Goal: Task Accomplishment & Management: Use online tool/utility

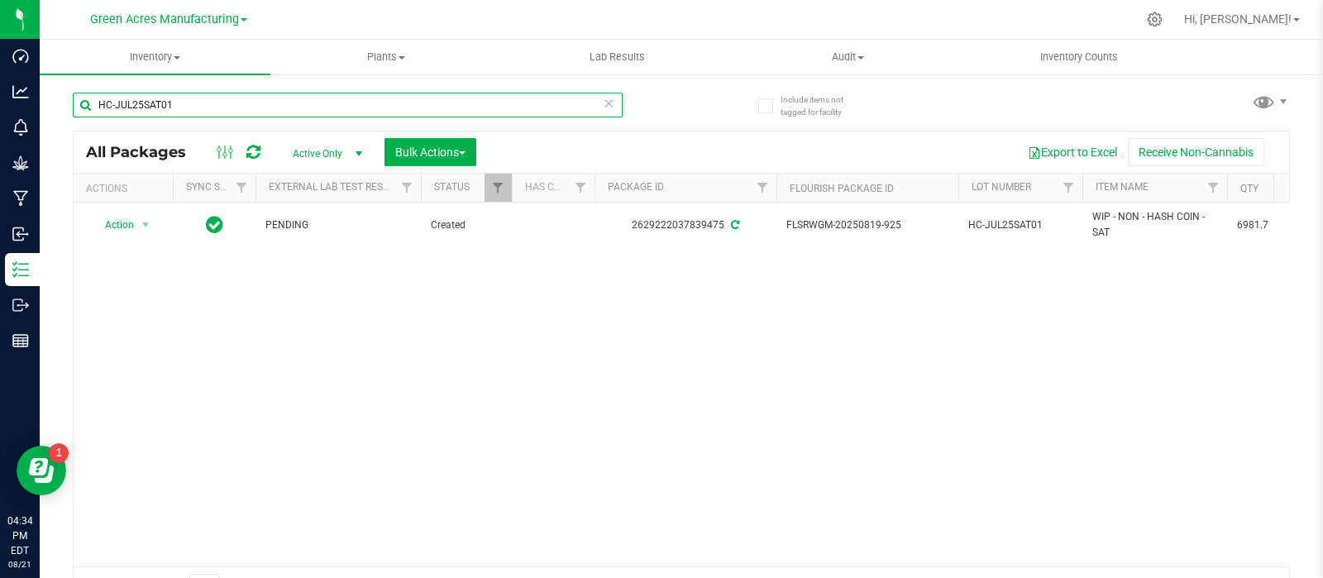
drag, startPoint x: 236, startPoint y: 108, endPoint x: 71, endPoint y: 130, distance: 165.9
click at [71, 130] on div "Include items not tagged for facility HC-JUL25SAT01 All Packages Active Only Ac…" at bounding box center [681, 325] width 1283 height 504
paste input "LH-AUG25JCW05"
type input "LH-AUG25JCW05"
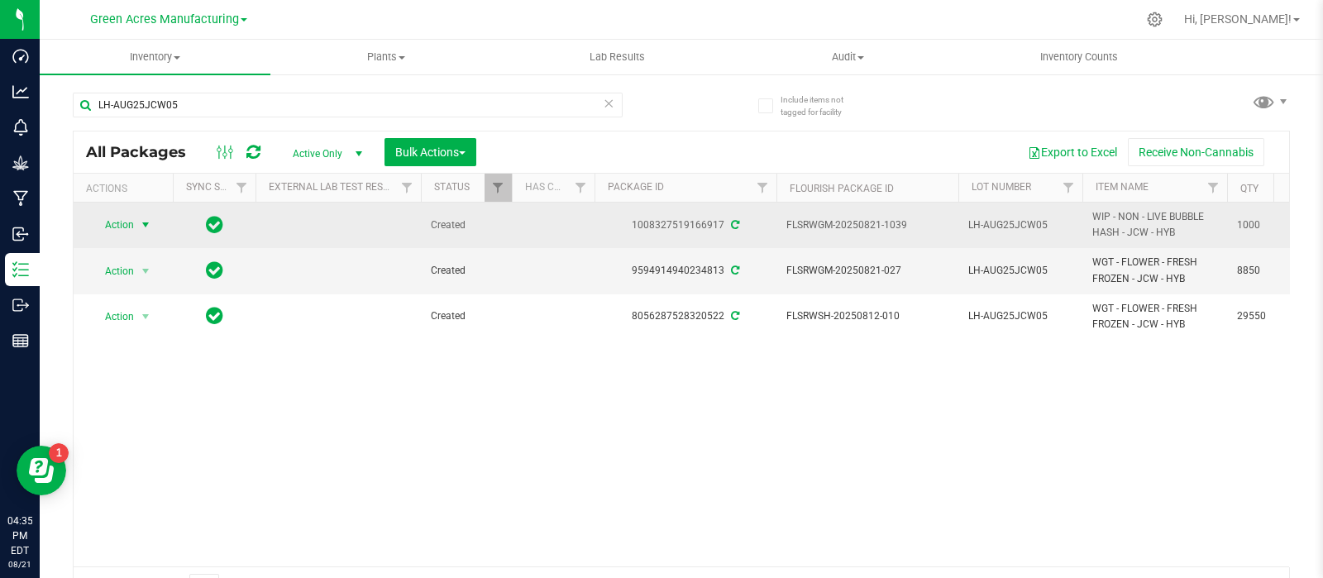
click at [136, 223] on span "select" at bounding box center [146, 224] width 21 height 23
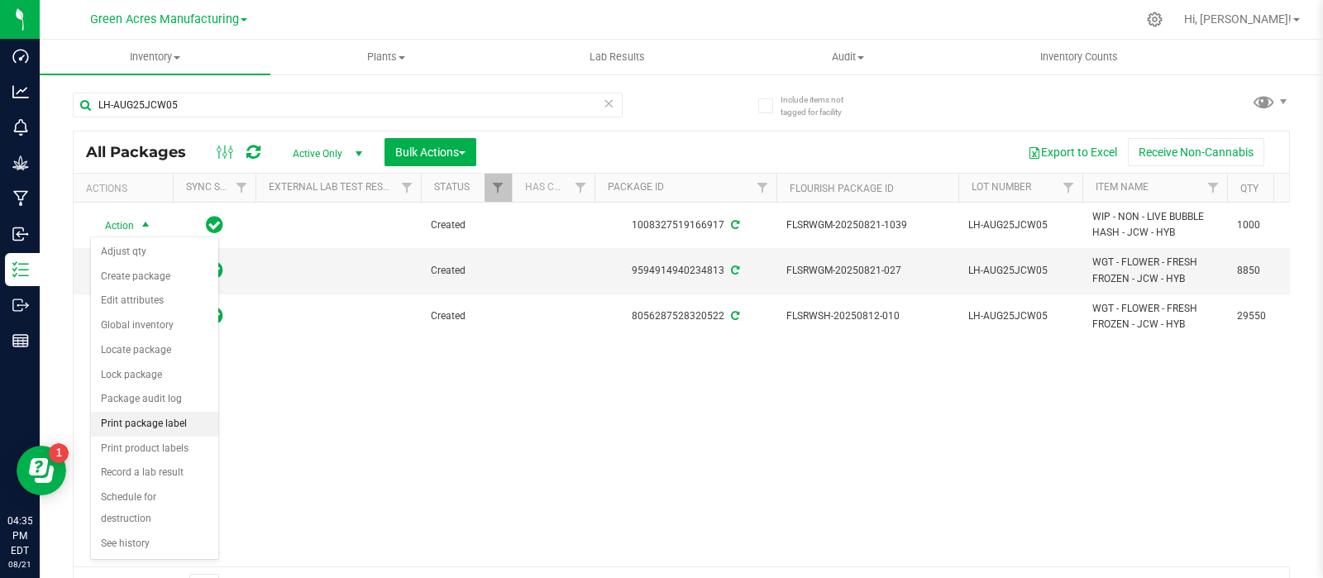
click at [138, 422] on li "Print package label" at bounding box center [154, 424] width 127 height 25
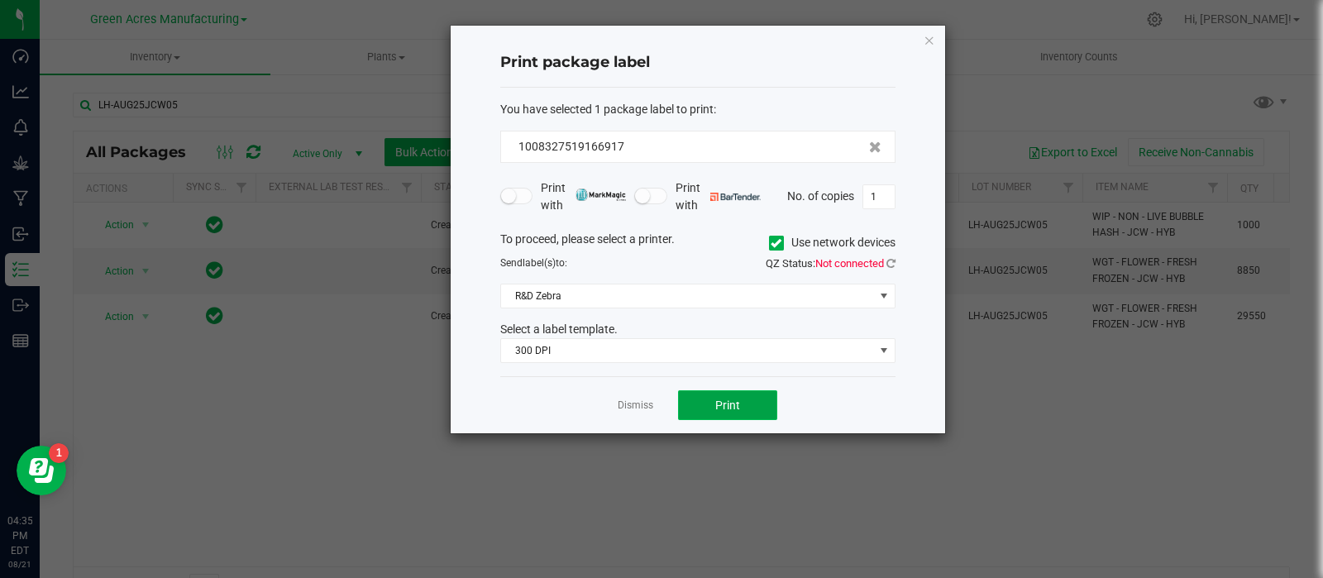
click at [713, 407] on button "Print" at bounding box center [727, 405] width 99 height 30
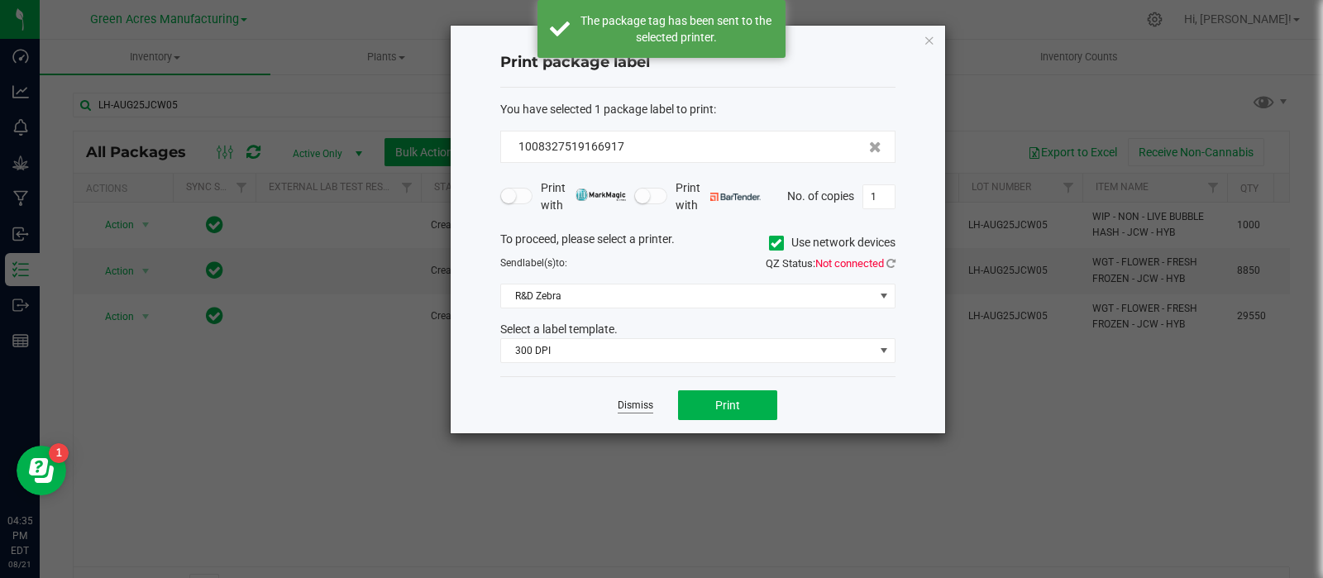
click at [639, 407] on link "Dismiss" at bounding box center [636, 405] width 36 height 14
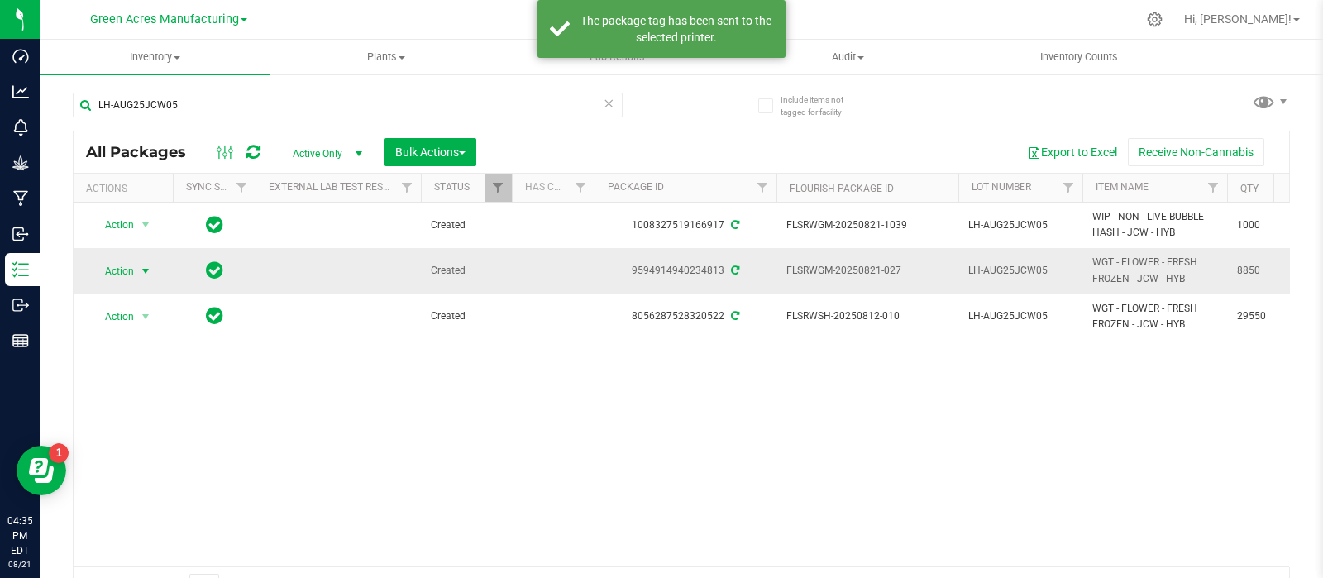
click at [103, 271] on span "Action" at bounding box center [112, 271] width 45 height 23
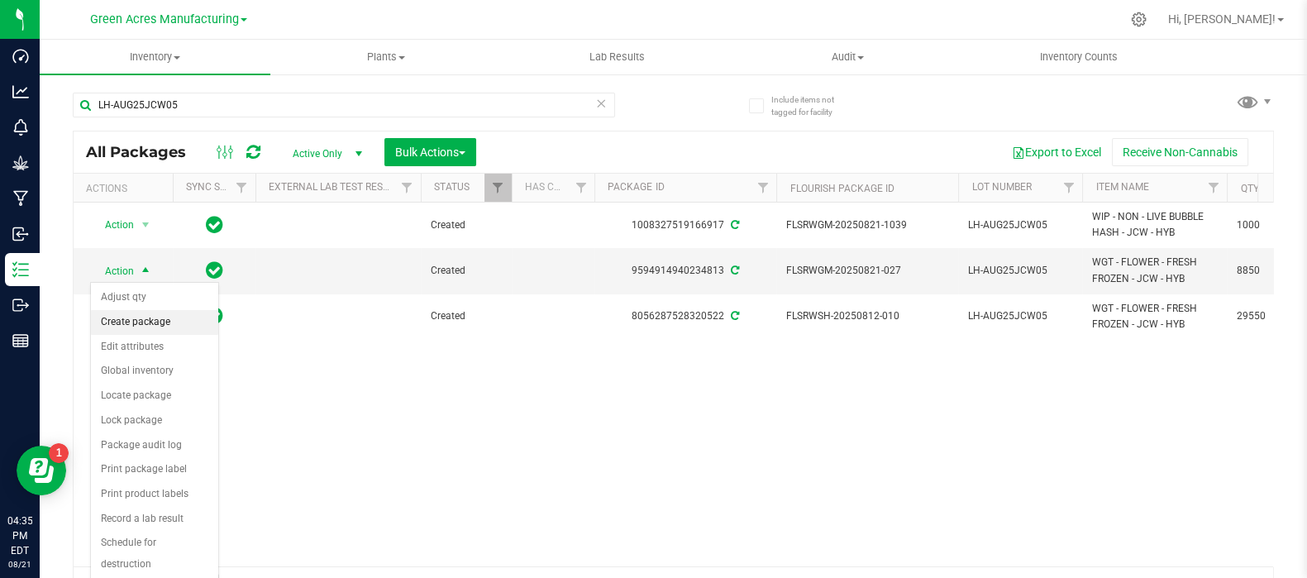
click at [153, 322] on li "Create package" at bounding box center [154, 322] width 127 height 25
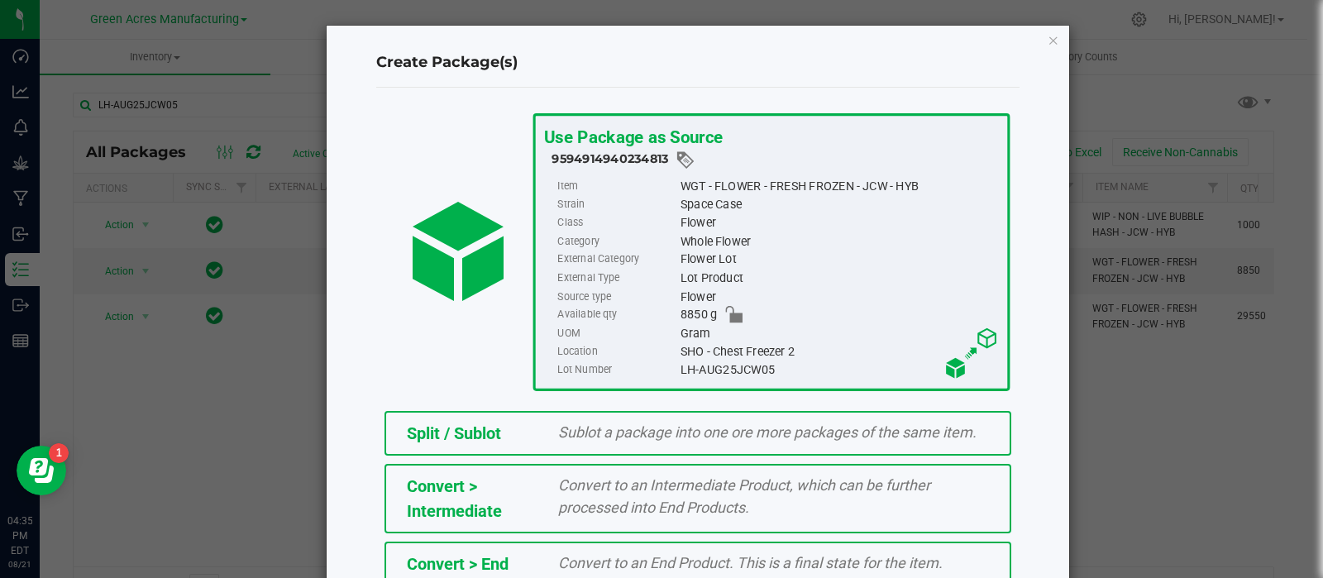
scroll to position [296, 0]
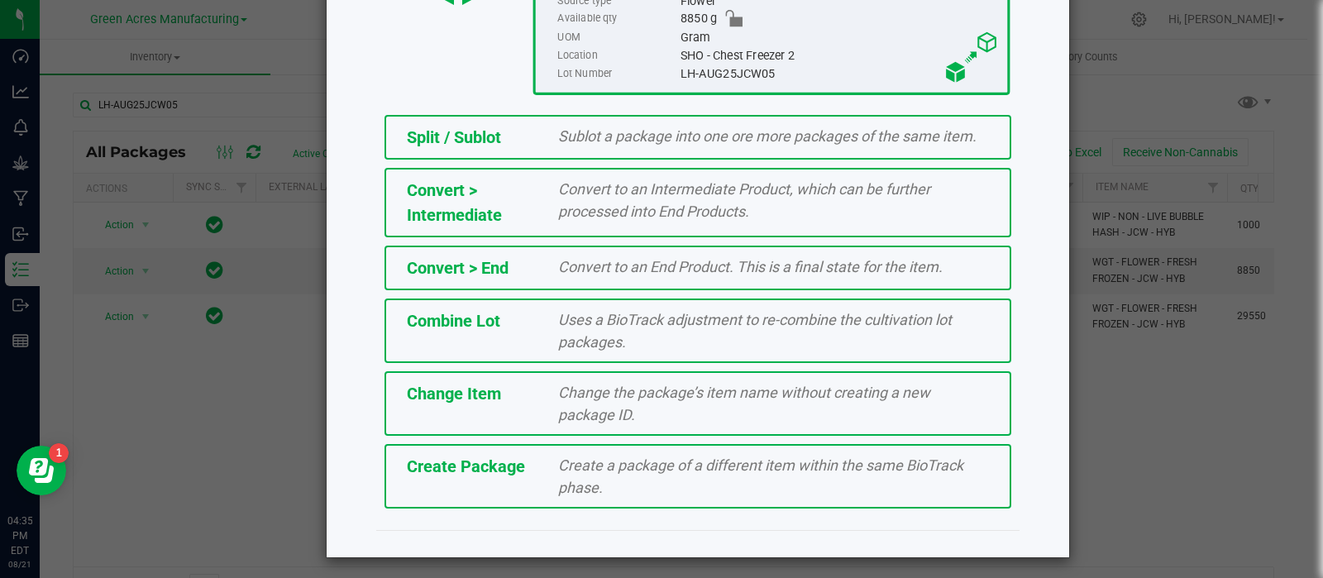
click at [484, 473] on div "Create Package" at bounding box center [470, 466] width 152 height 25
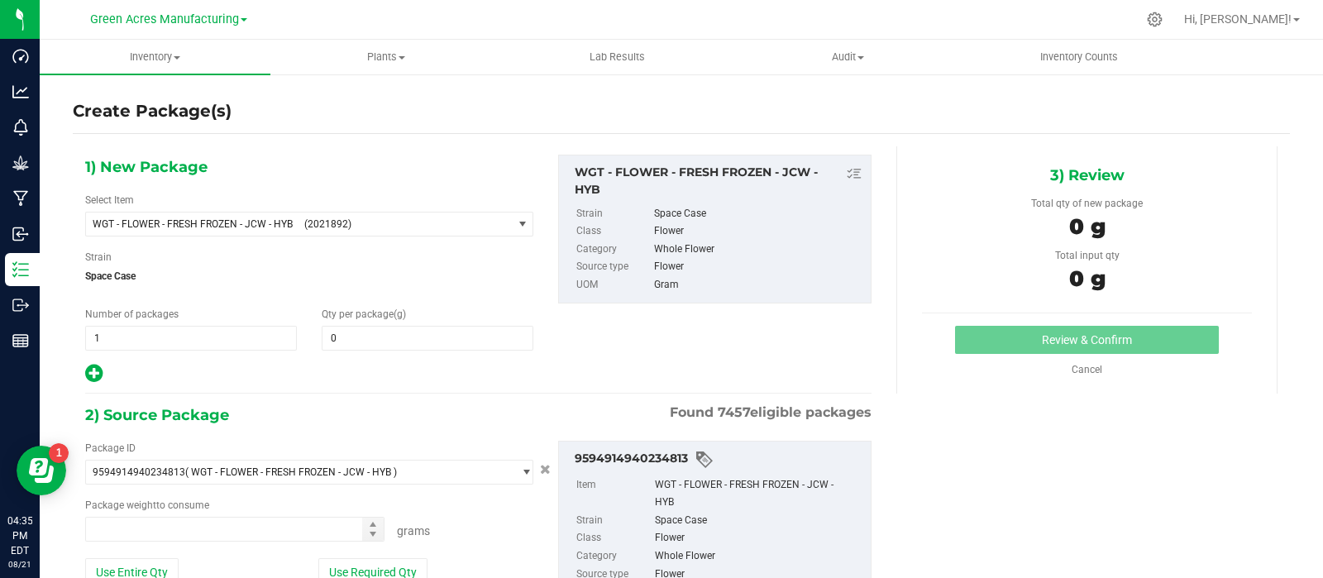
type input "0.0000"
type input "0.0000 g"
click at [482, 227] on span "(2021892)" at bounding box center [404, 224] width 201 height 12
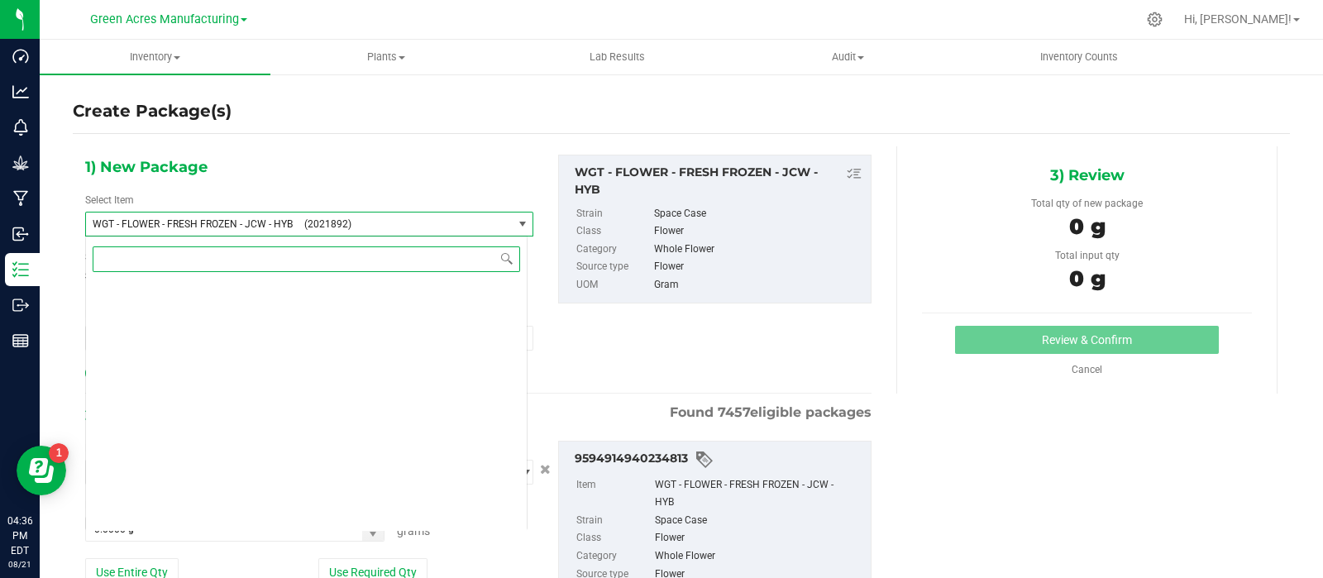
scroll to position [320748, 0]
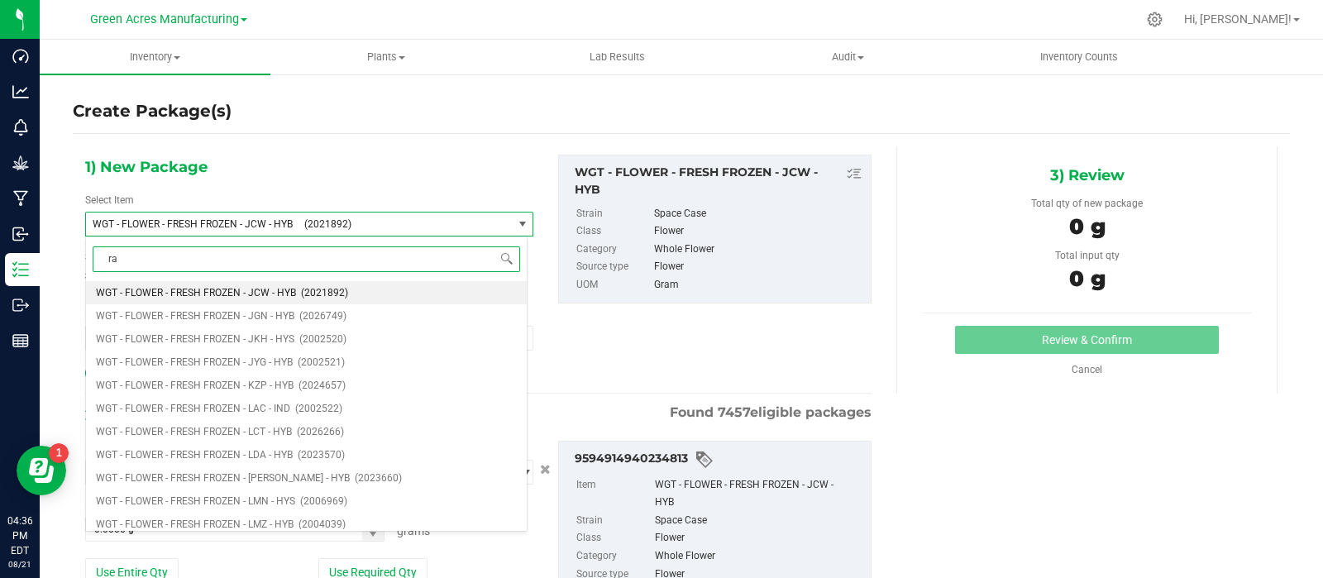
type input "raf"
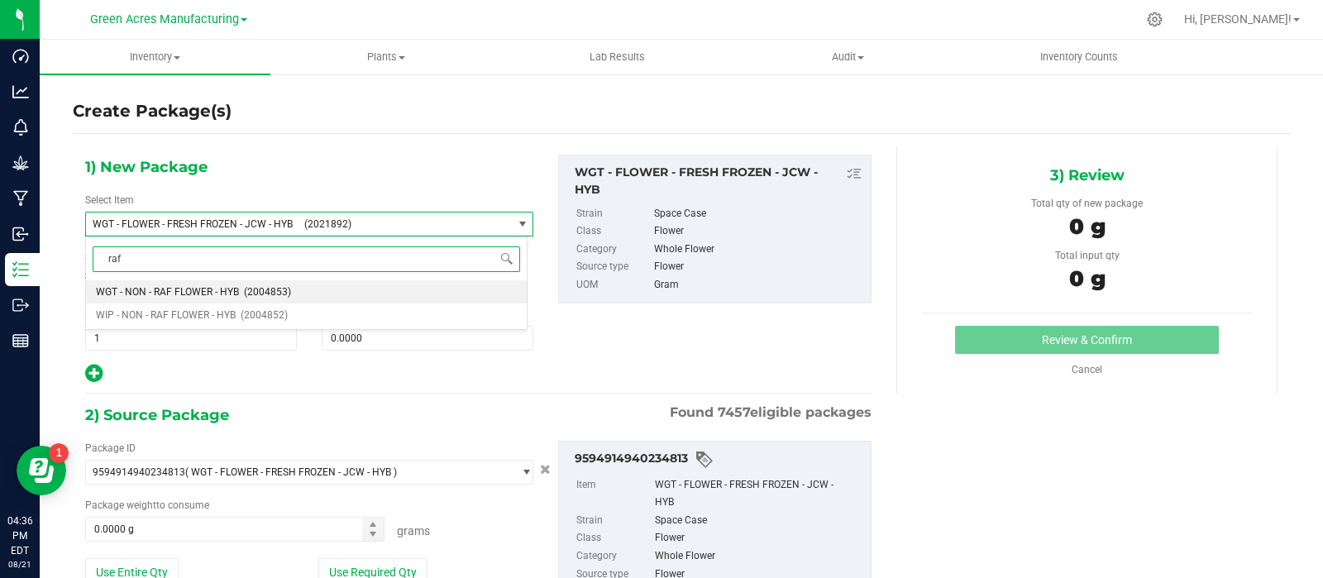
scroll to position [0, 0]
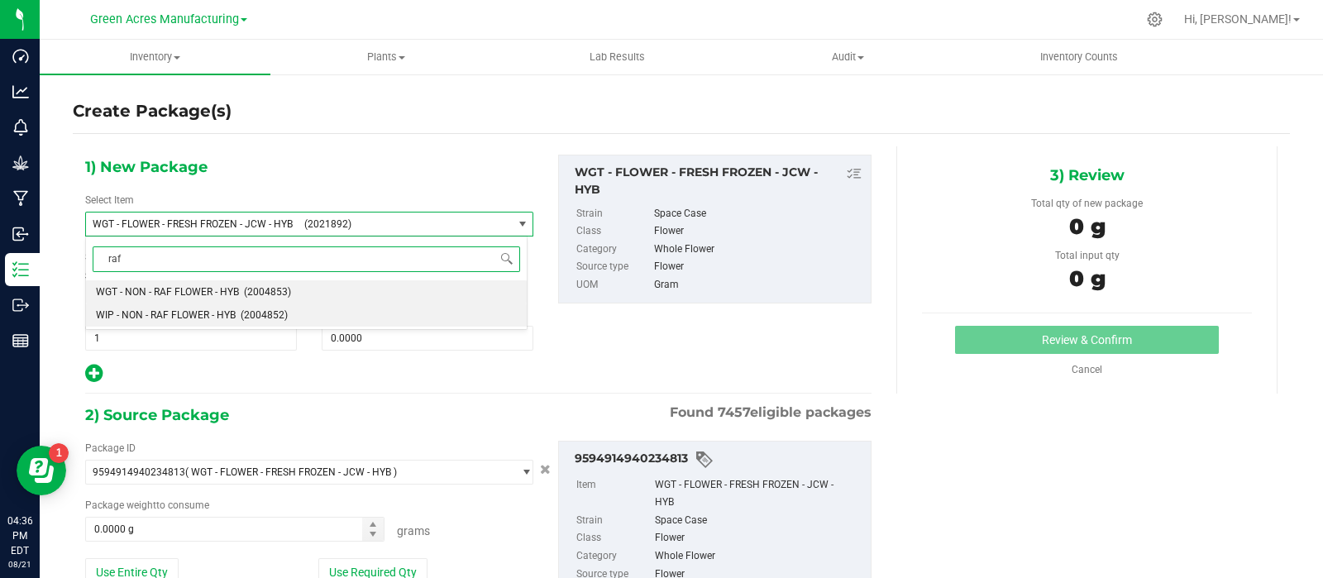
click at [234, 315] on li "WIP - NON - RAF FLOWER - HYB (2004852)" at bounding box center [306, 314] width 441 height 23
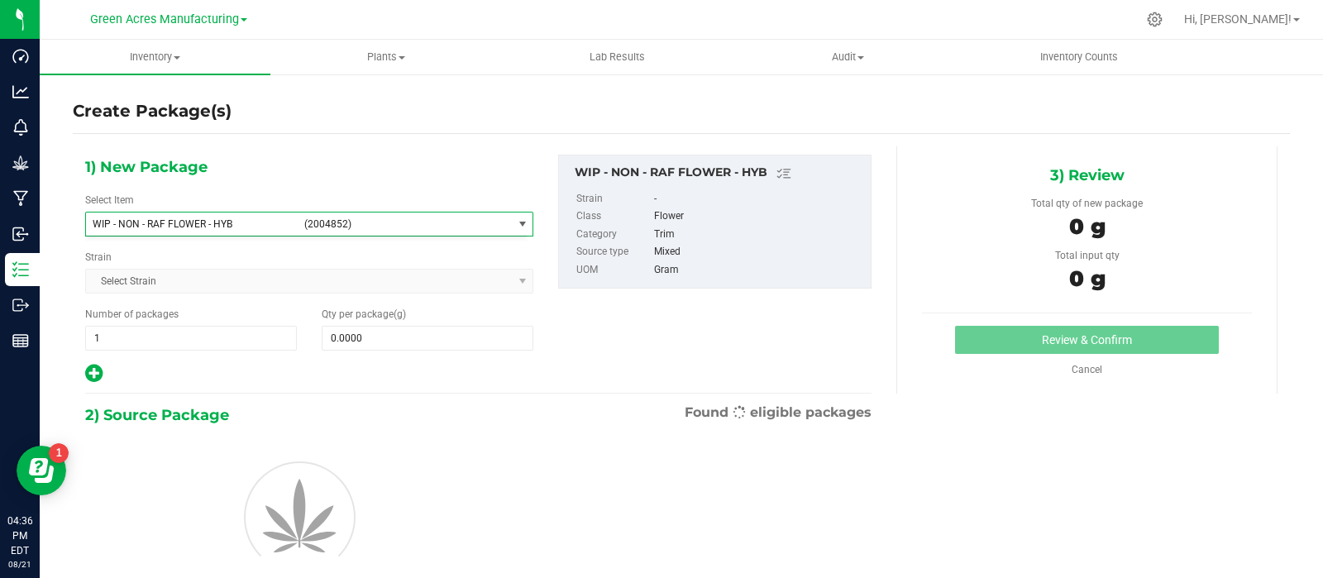
type input "0.0000"
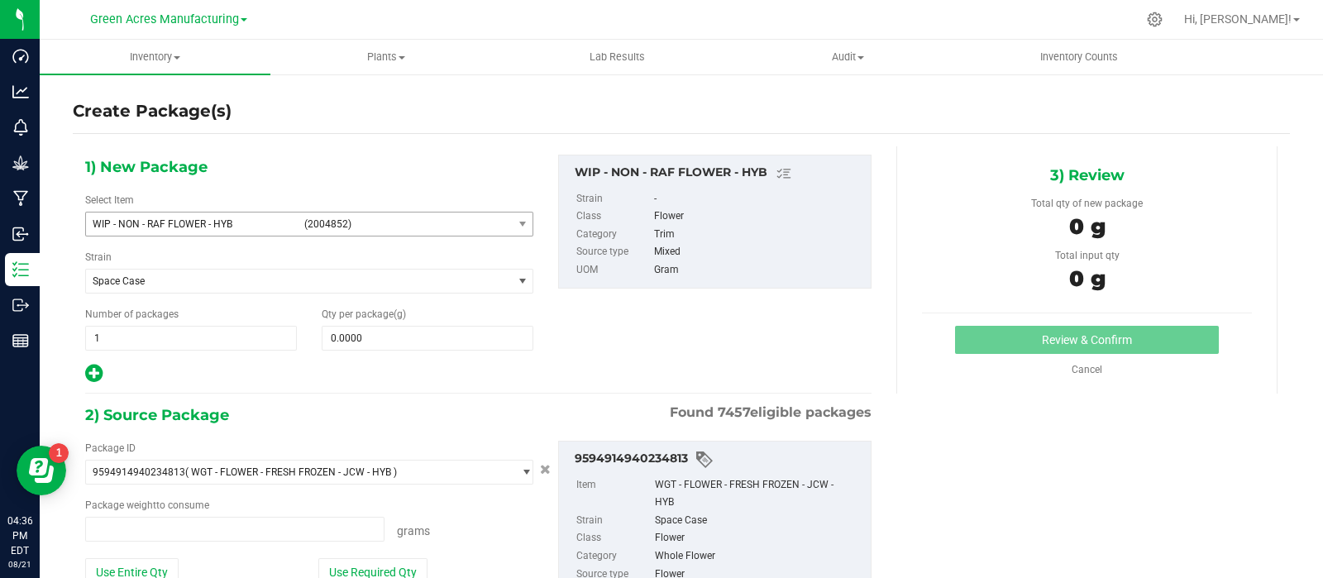
type input "0.0000 g"
click at [376, 341] on span at bounding box center [428, 338] width 212 height 25
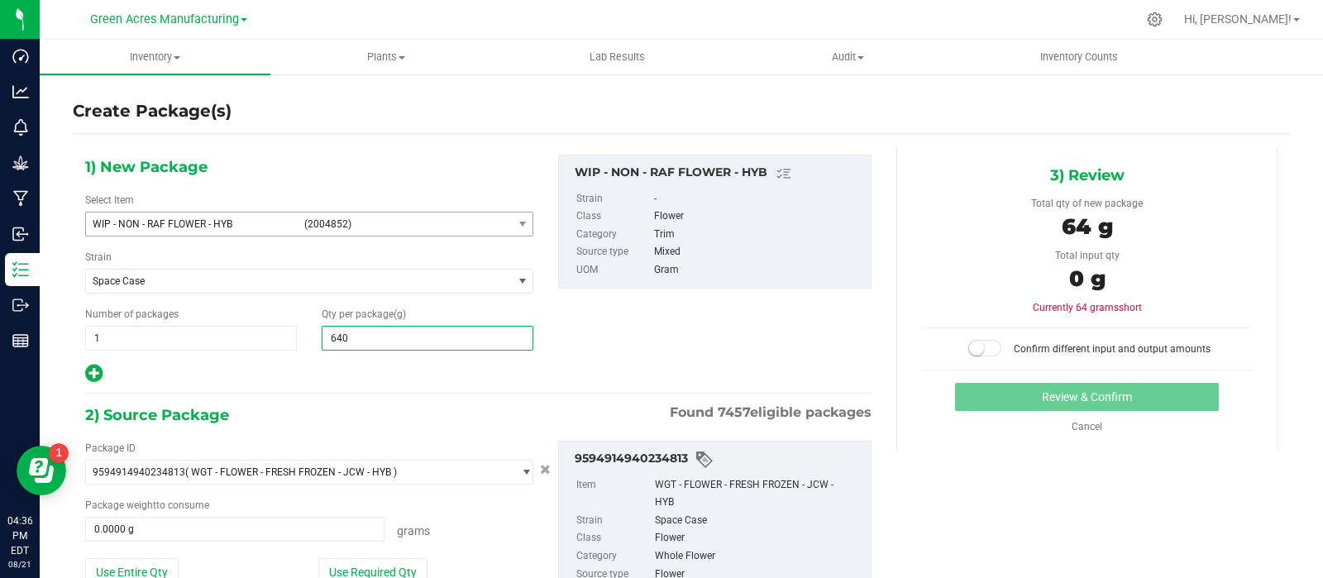
type input "6400"
type input "6,400.0000"
click at [339, 564] on button "Use Required Qty" at bounding box center [372, 572] width 109 height 28
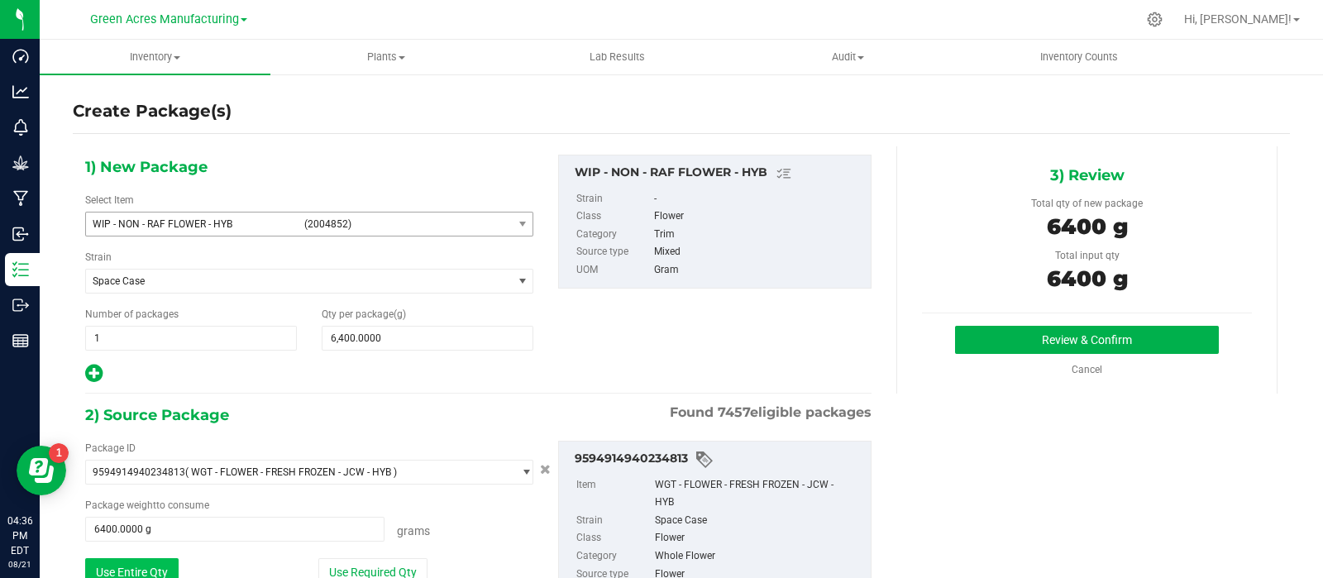
click at [168, 559] on button "Use Entire Qty" at bounding box center [131, 572] width 93 height 28
type input "8850.0000 g"
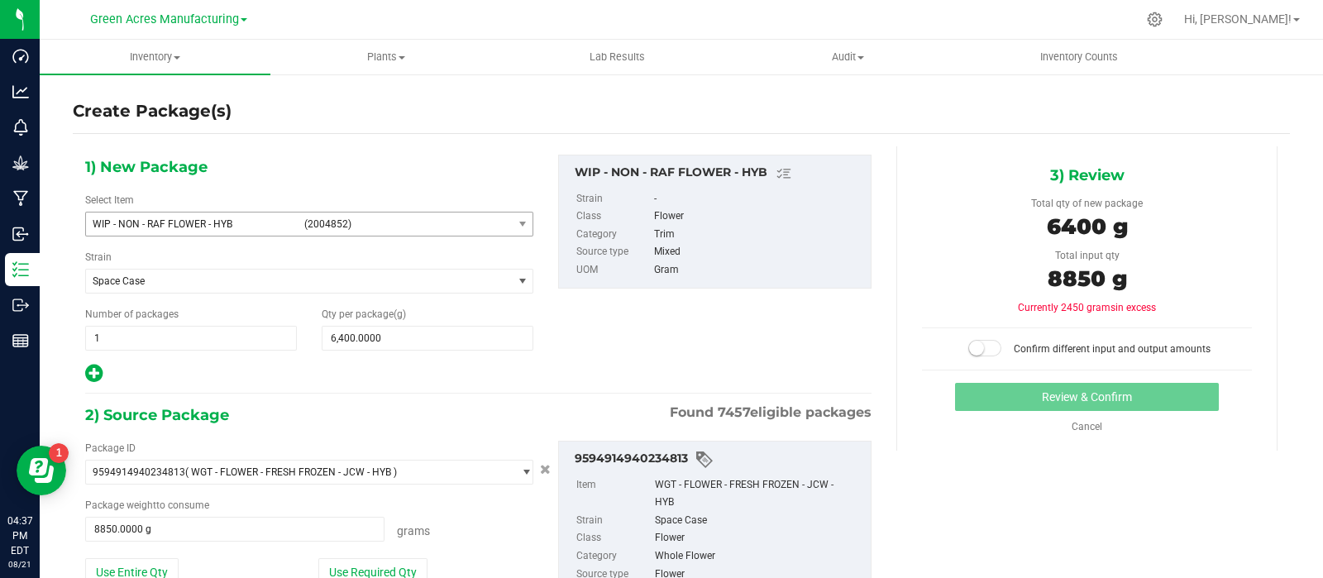
click at [971, 342] on small at bounding box center [976, 348] width 15 height 15
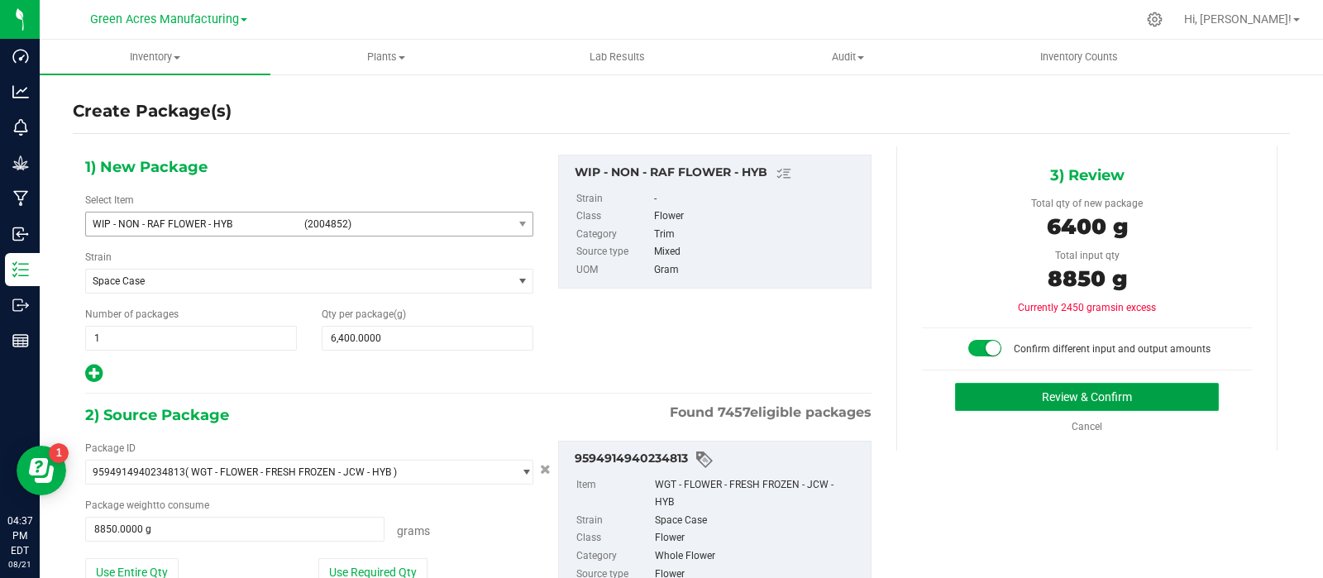
click at [973, 402] on button "Review & Confirm" at bounding box center [1087, 397] width 264 height 28
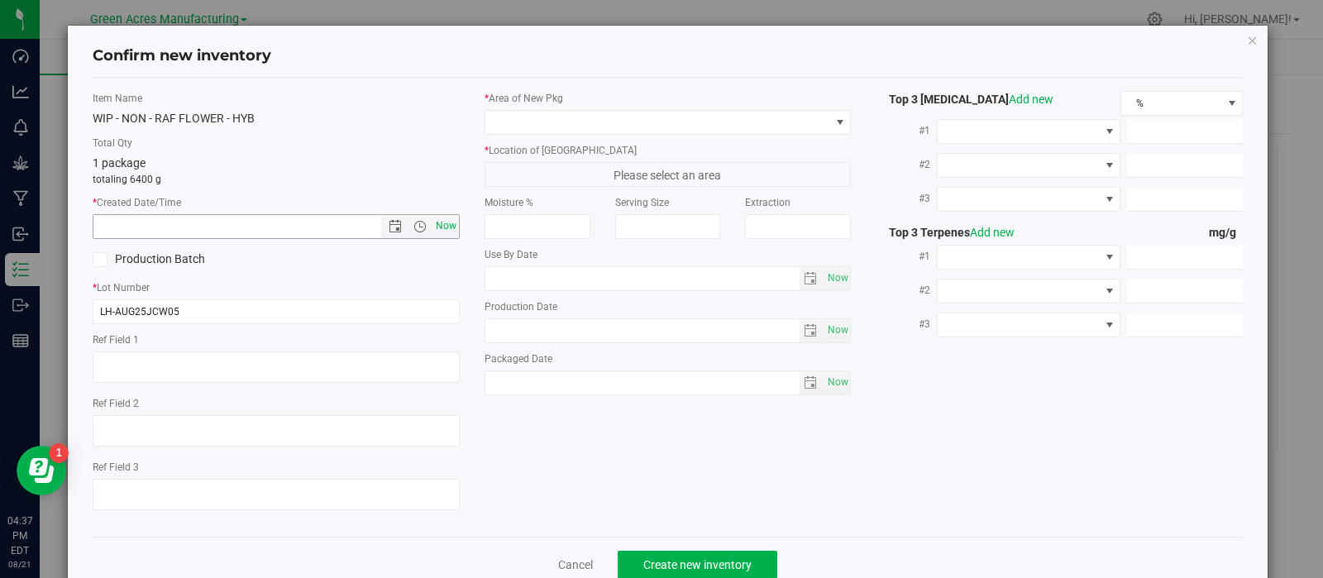
click at [446, 229] on span "Now" at bounding box center [446, 226] width 28 height 24
type input "[DATE] 4:37 PM"
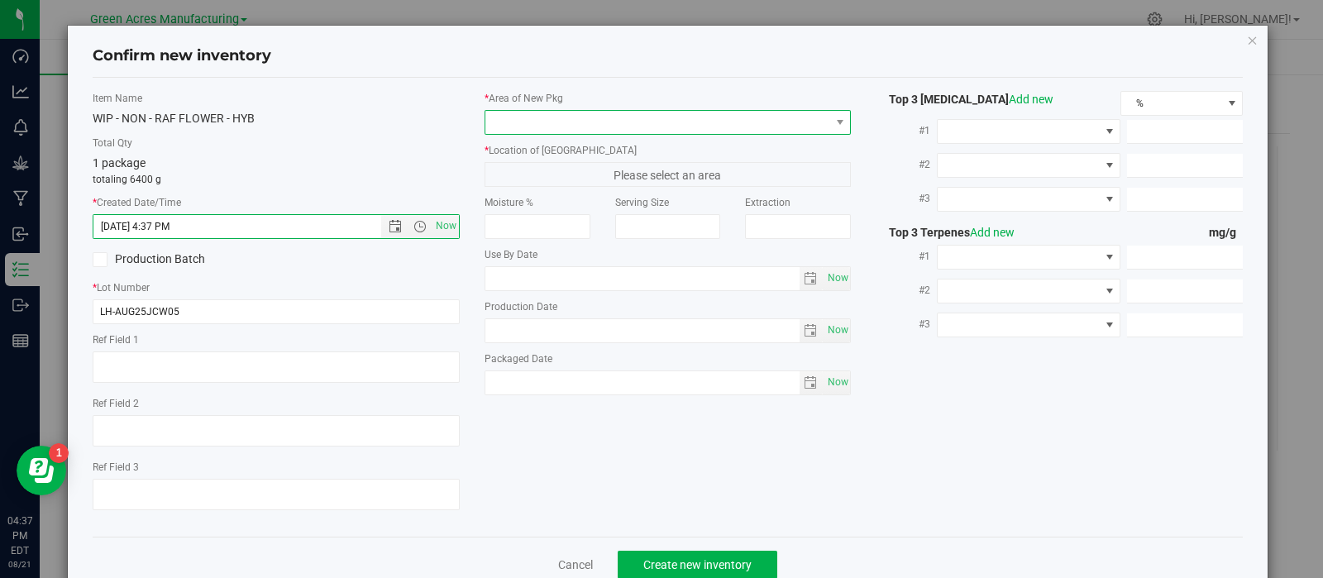
click at [562, 122] on span at bounding box center [657, 122] width 345 height 23
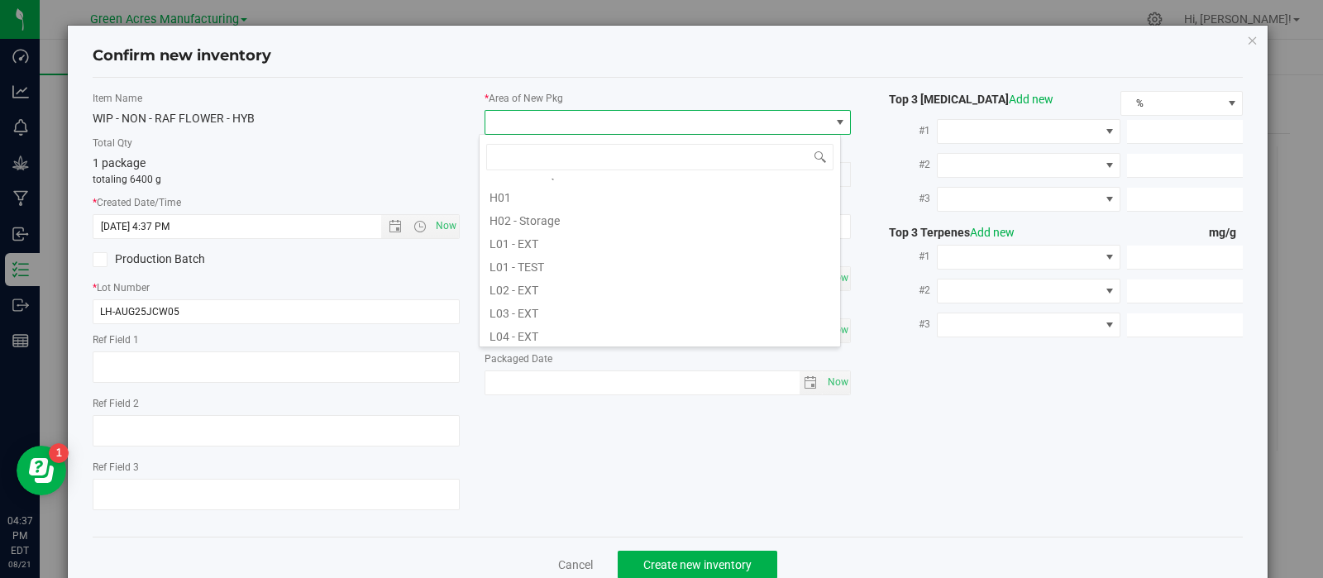
scroll to position [265, 0]
click at [545, 271] on li "L02 - EXT" at bounding box center [659, 272] width 360 height 23
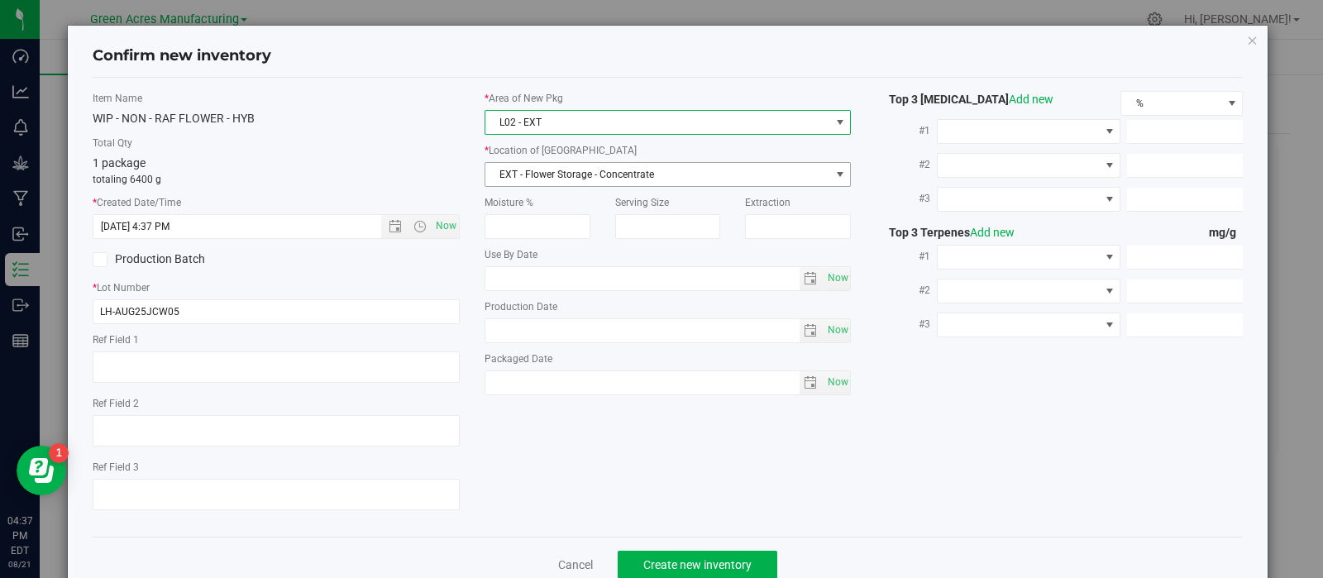
click at [532, 170] on span "EXT - Flower Storage - Concentrate" at bounding box center [657, 174] width 345 height 23
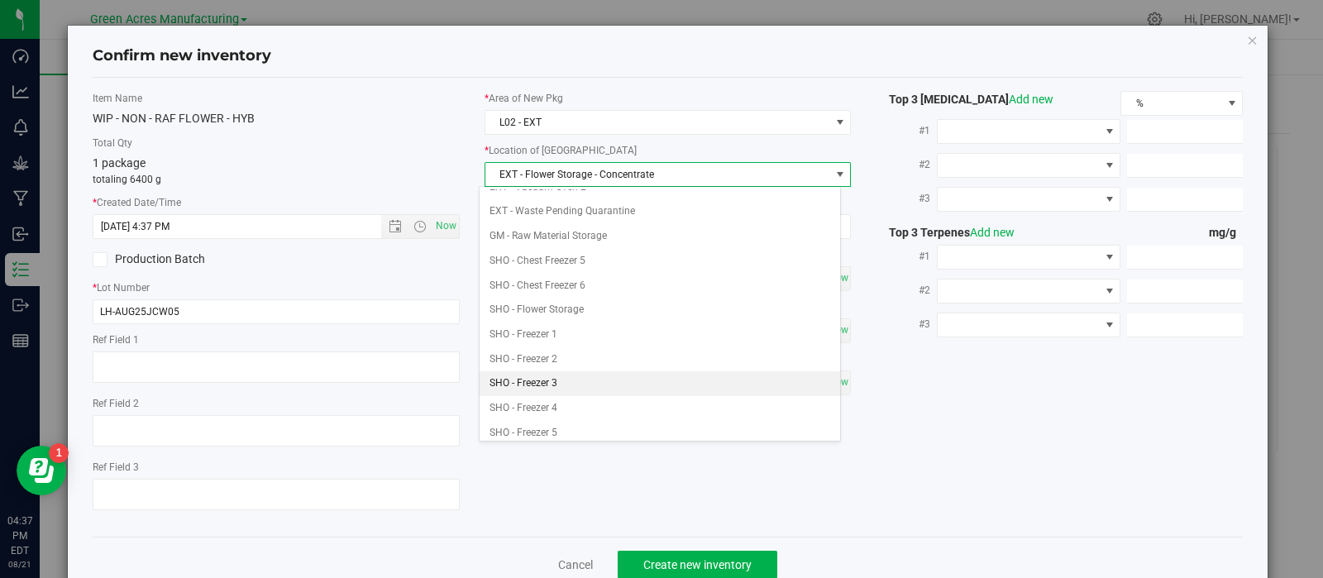
scroll to position [261, 0]
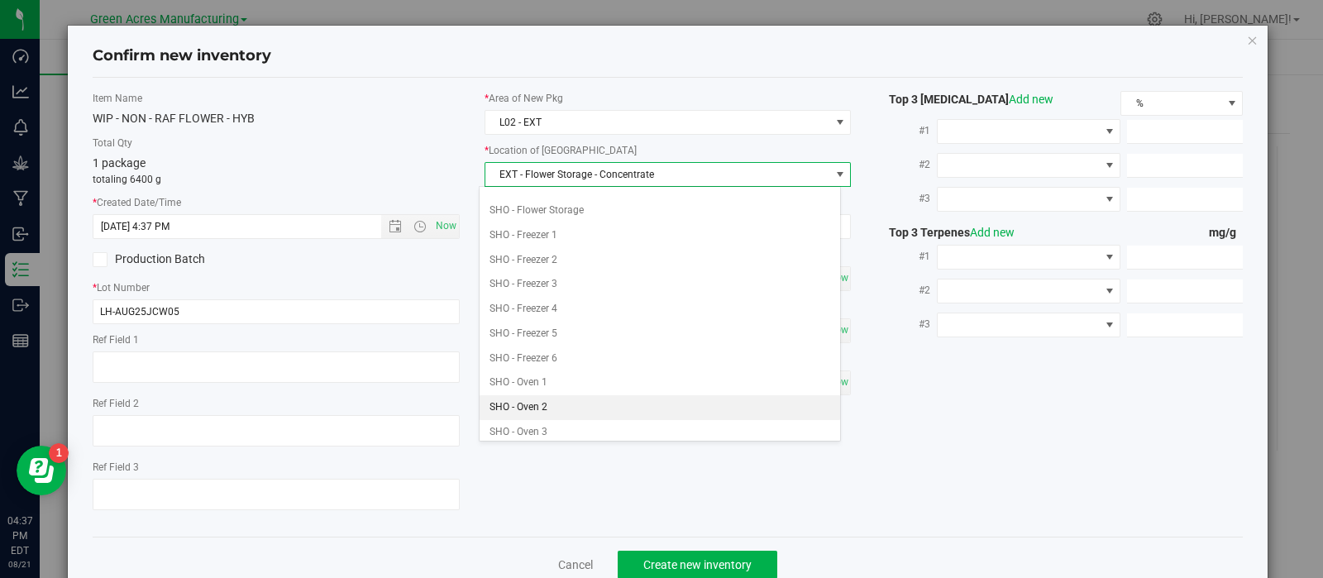
click at [549, 400] on li "SHO - Oven 2" at bounding box center [659, 407] width 360 height 25
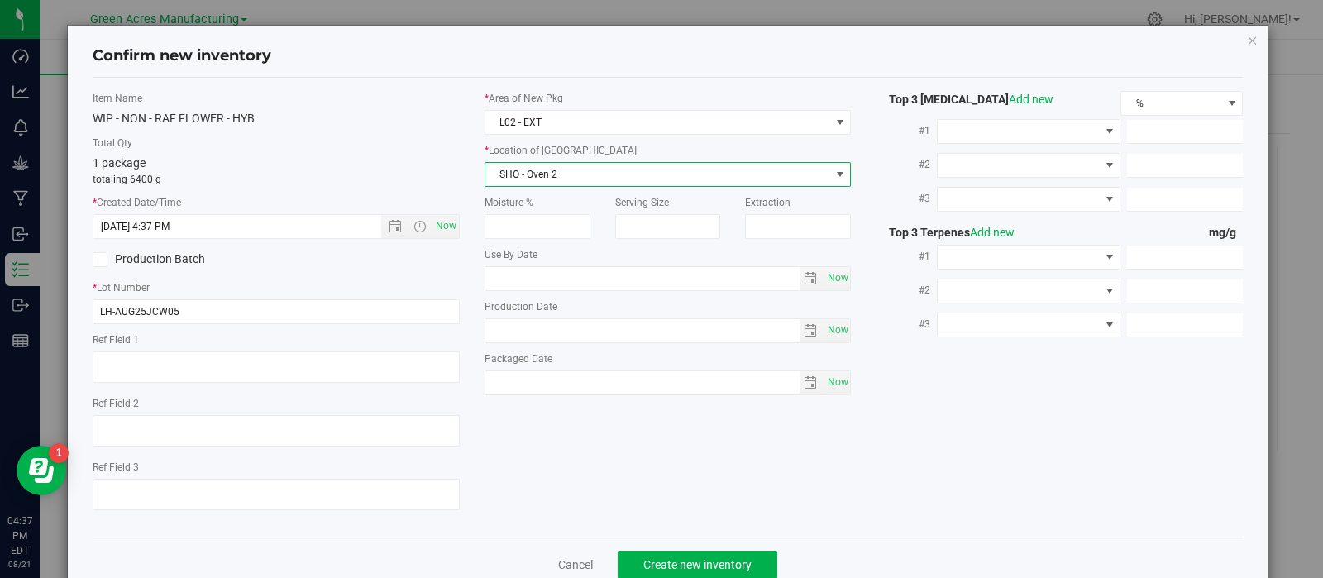
scroll to position [41, 0]
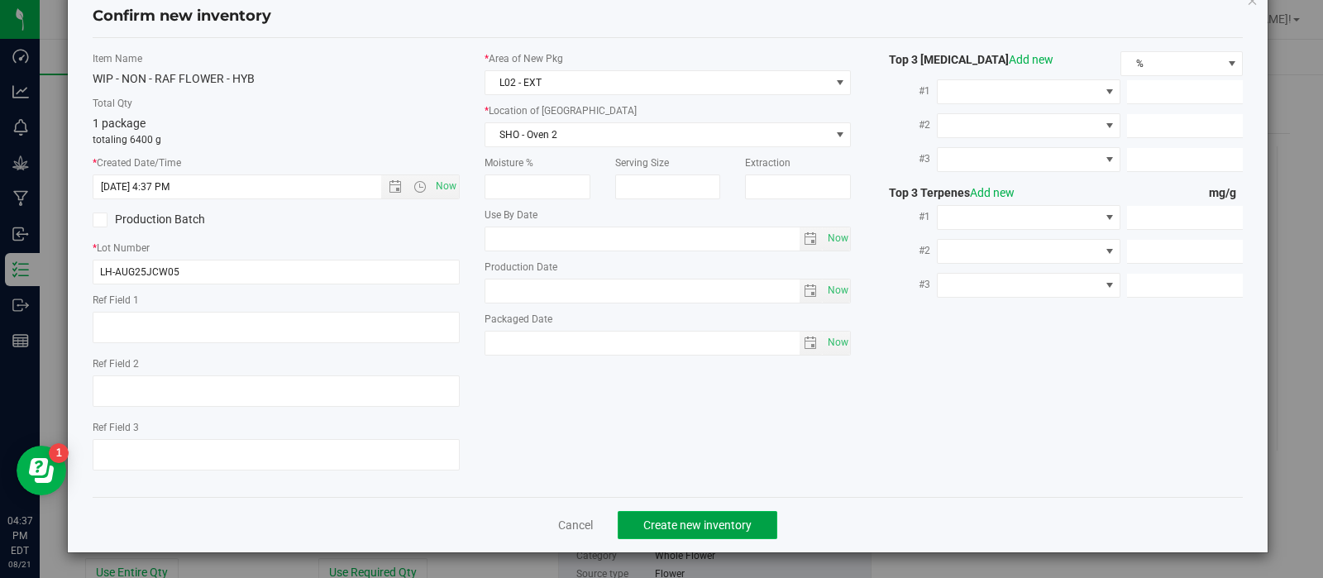
click at [643, 528] on span "Create new inventory" at bounding box center [697, 524] width 108 height 13
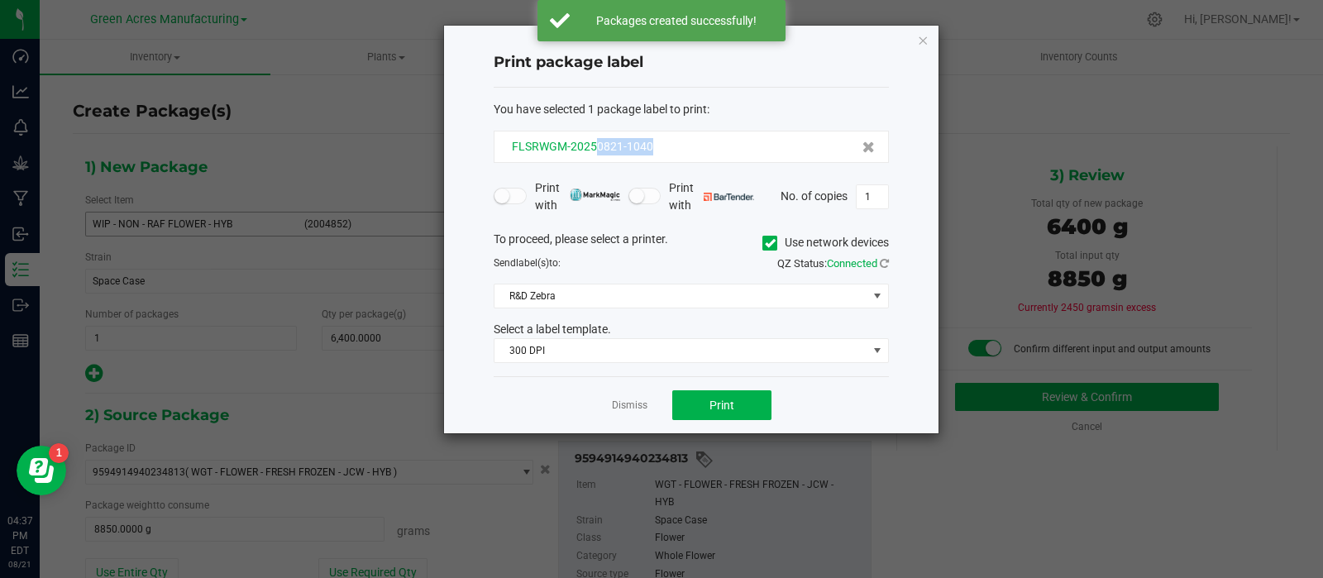
drag, startPoint x: 650, startPoint y: 147, endPoint x: 599, endPoint y: 150, distance: 51.4
click at [599, 150] on div "FLSRWGM-20250821-1040" at bounding box center [691, 146] width 367 height 17
copy span "0821-1040"
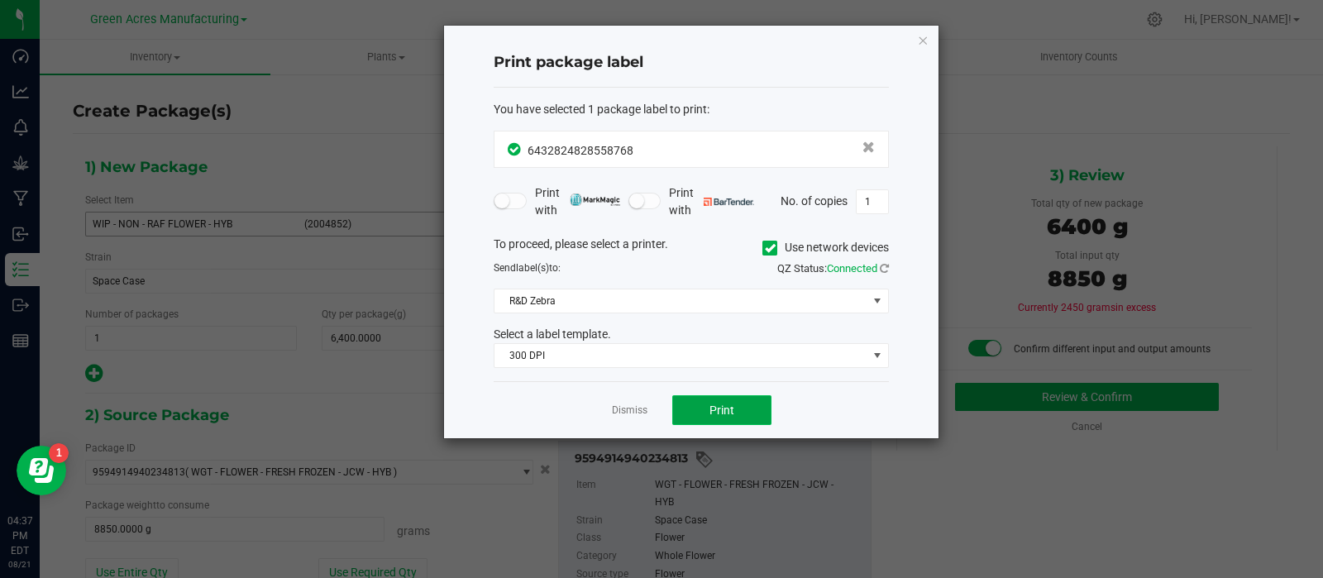
click at [751, 399] on button "Print" at bounding box center [721, 410] width 99 height 30
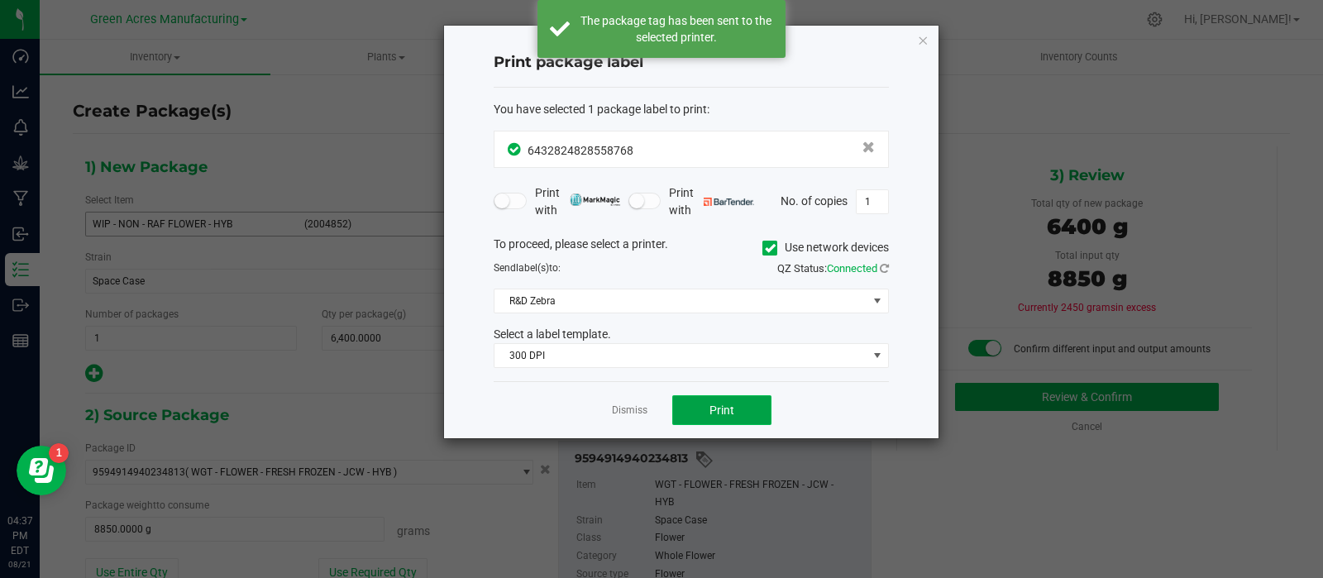
click at [751, 399] on button "Print" at bounding box center [721, 410] width 99 height 30
click at [637, 405] on link "Dismiss" at bounding box center [630, 410] width 36 height 14
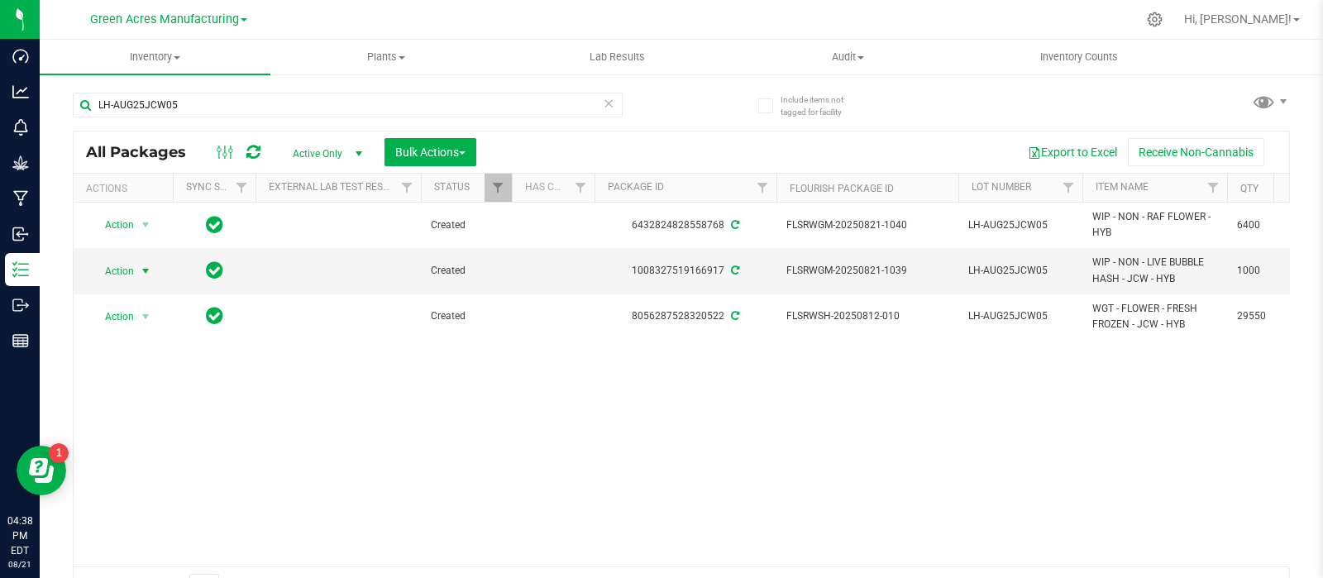
click at [136, 267] on span "select" at bounding box center [146, 271] width 21 height 23
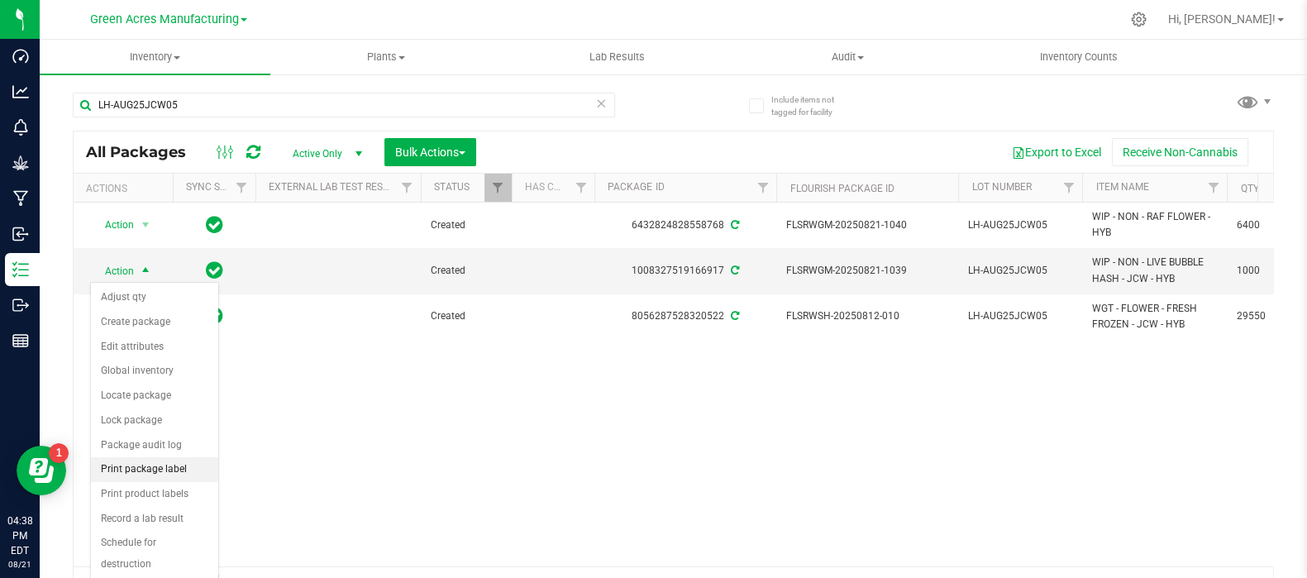
click at [136, 460] on li "Print package label" at bounding box center [154, 469] width 127 height 25
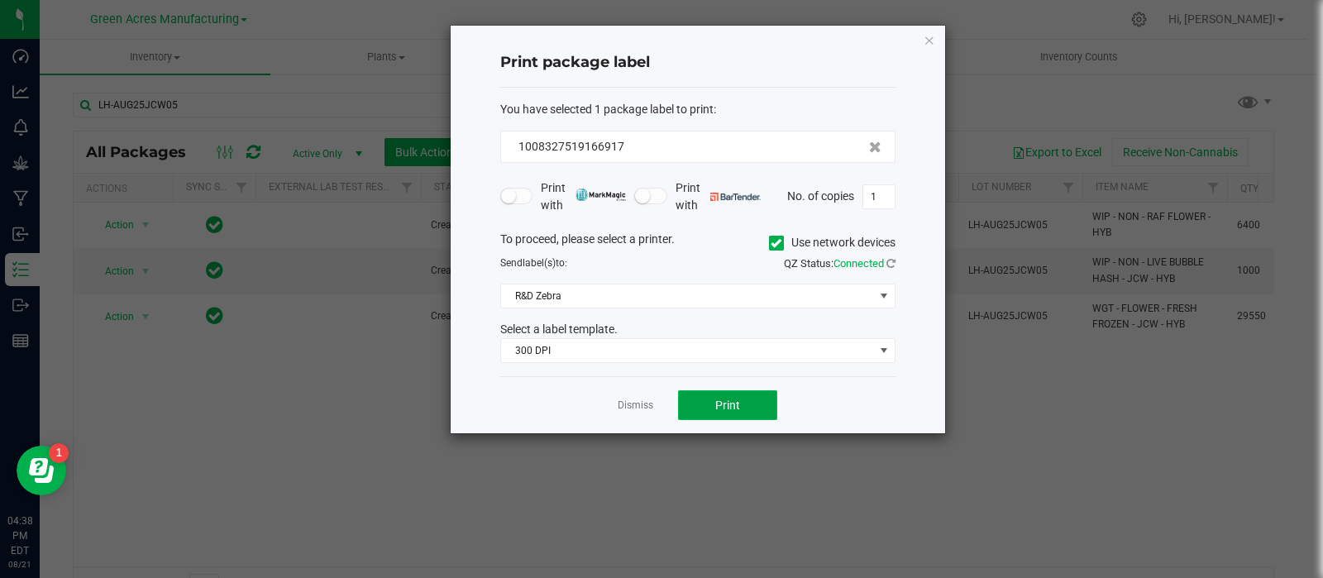
click at [714, 396] on button "Print" at bounding box center [727, 405] width 99 height 30
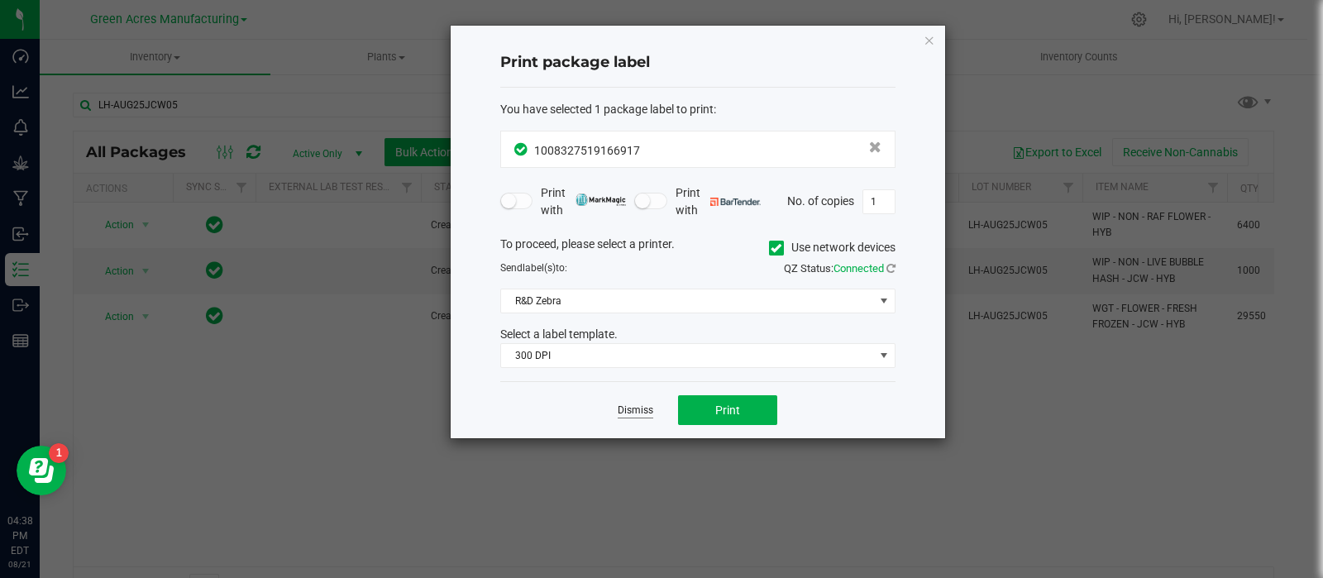
click at [626, 407] on link "Dismiss" at bounding box center [636, 410] width 36 height 14
